Goal: Information Seeking & Learning: Learn about a topic

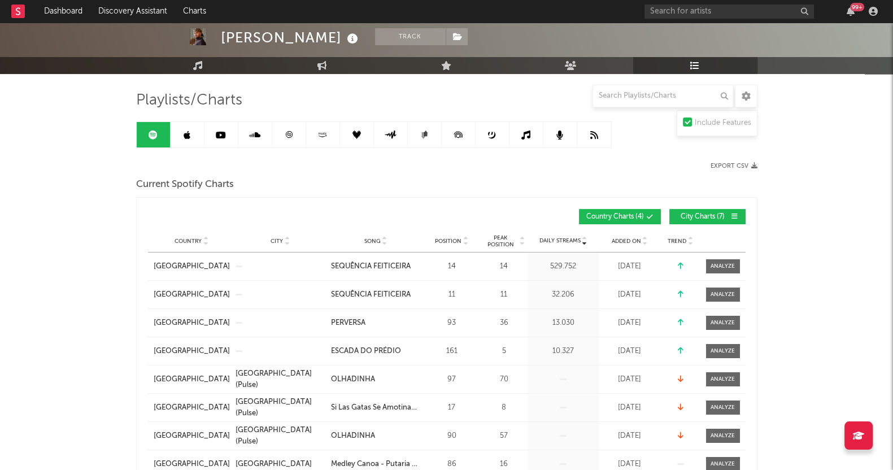
scroll to position [141, 0]
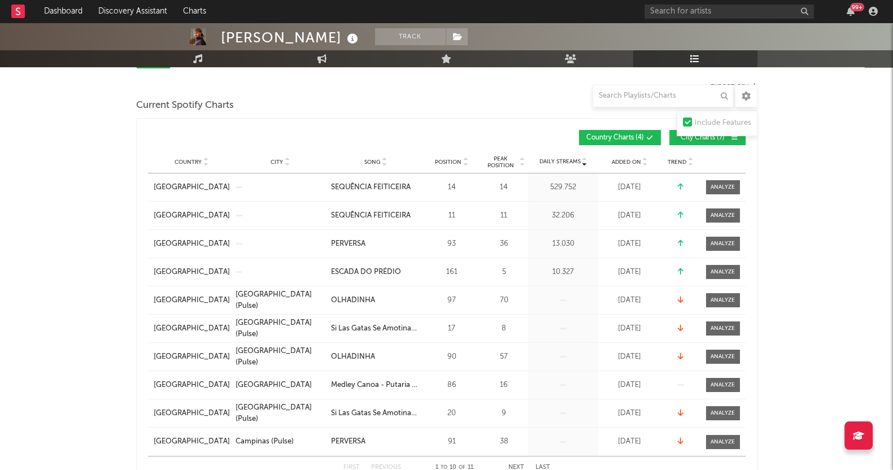
click at [722, 206] on div "Country Portugal City Song SEQUÊNCIA FEITICEIRA Position 11 Peak Position 11 Es…" at bounding box center [446, 216] width 597 height 28
click at [723, 215] on div at bounding box center [722, 215] width 24 height 8
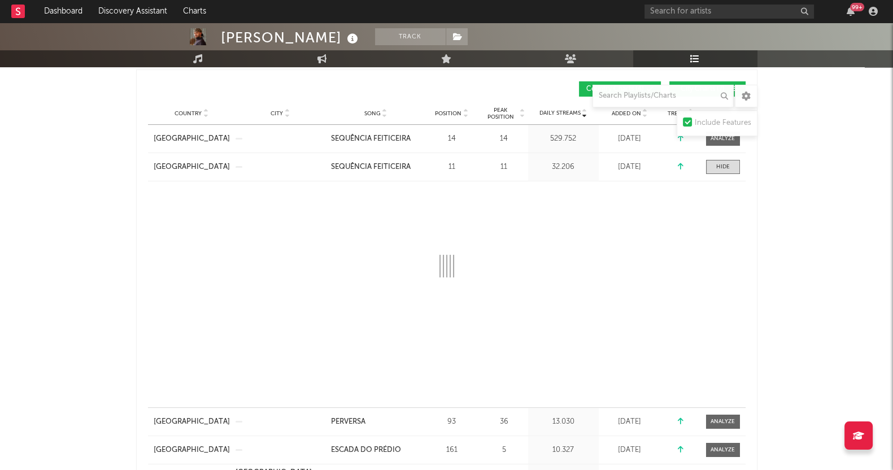
scroll to position [212, 0]
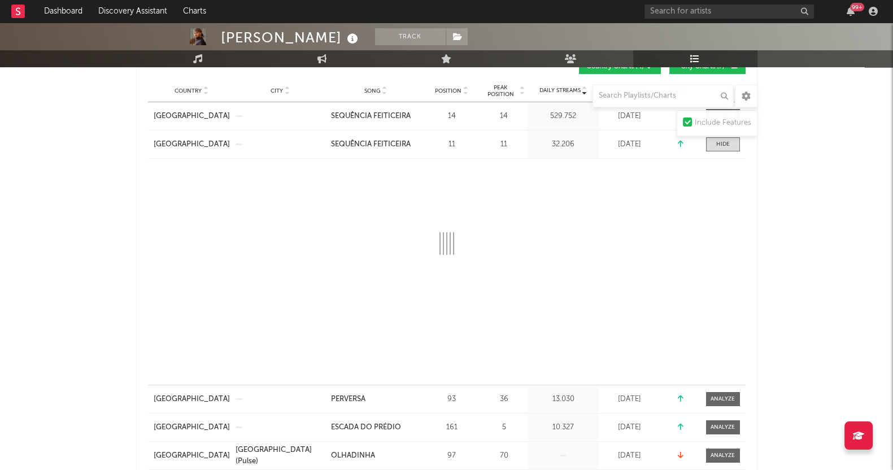
select select "1w"
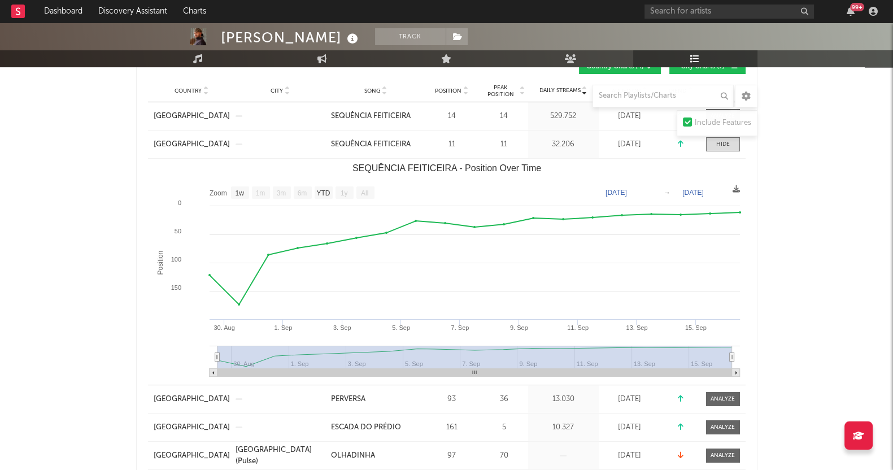
drag, startPoint x: 0, startPoint y: 263, endPoint x: 217, endPoint y: 72, distance: 289.2
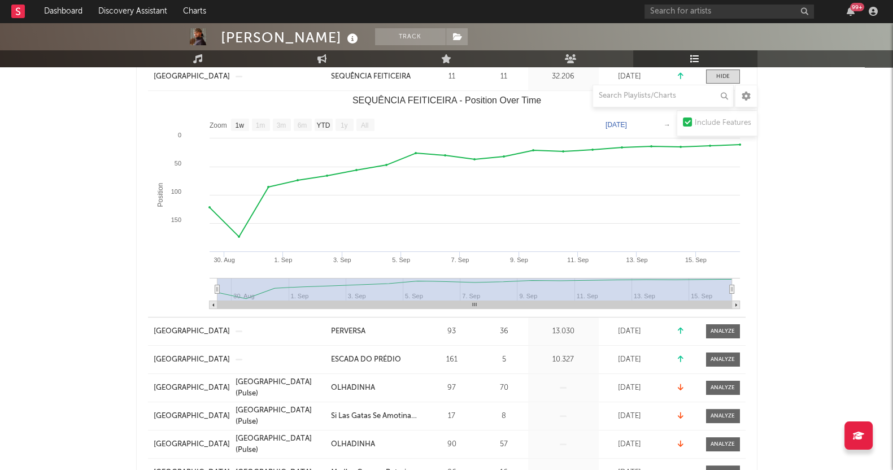
scroll to position [353, 0]
